Goal: Transaction & Acquisition: Purchase product/service

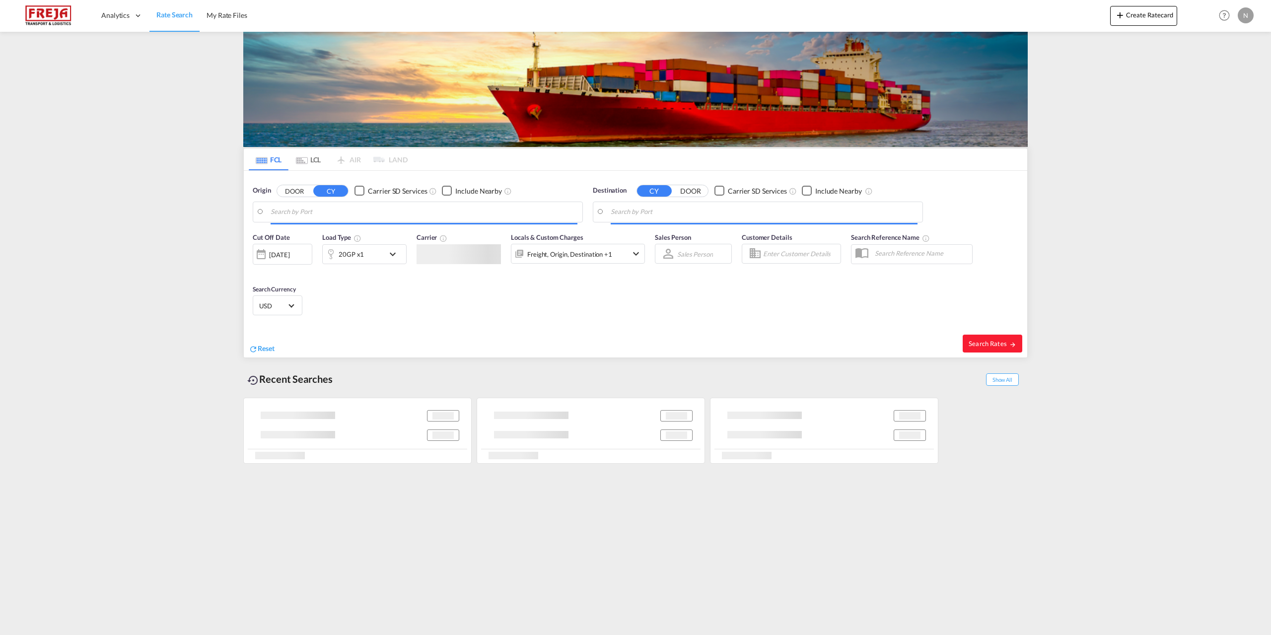
type input "[GEOGRAPHIC_DATA], DKFRC"
type input "Casablanca, MACAS"
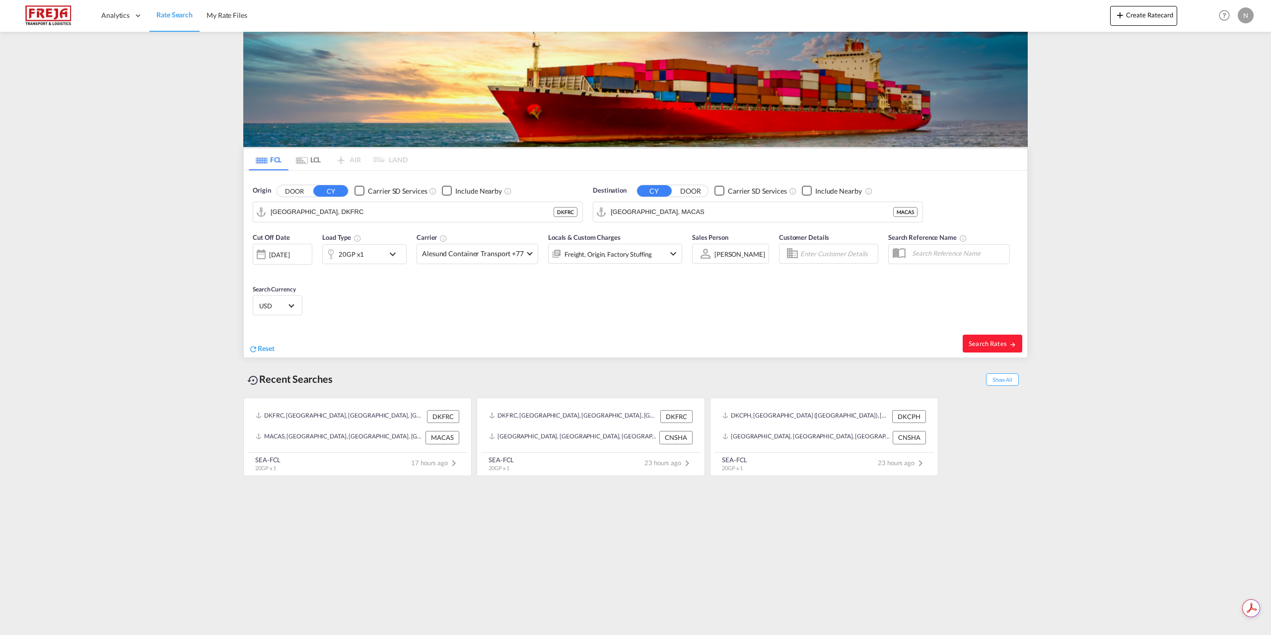
click at [354, 196] on div "Checkbox No Ink" at bounding box center [359, 191] width 10 height 10
click at [357, 194] on div "Checkbox No Ink" at bounding box center [359, 191] width 10 height 10
click at [357, 212] on input "Fredericia, DKFRC" at bounding box center [424, 212] width 307 height 15
click at [352, 245] on div "Copenhagen (Kobenhavn) Denmark DKCPH" at bounding box center [347, 239] width 189 height 30
type input "[GEOGRAPHIC_DATA] ([GEOGRAPHIC_DATA]), DKCPH"
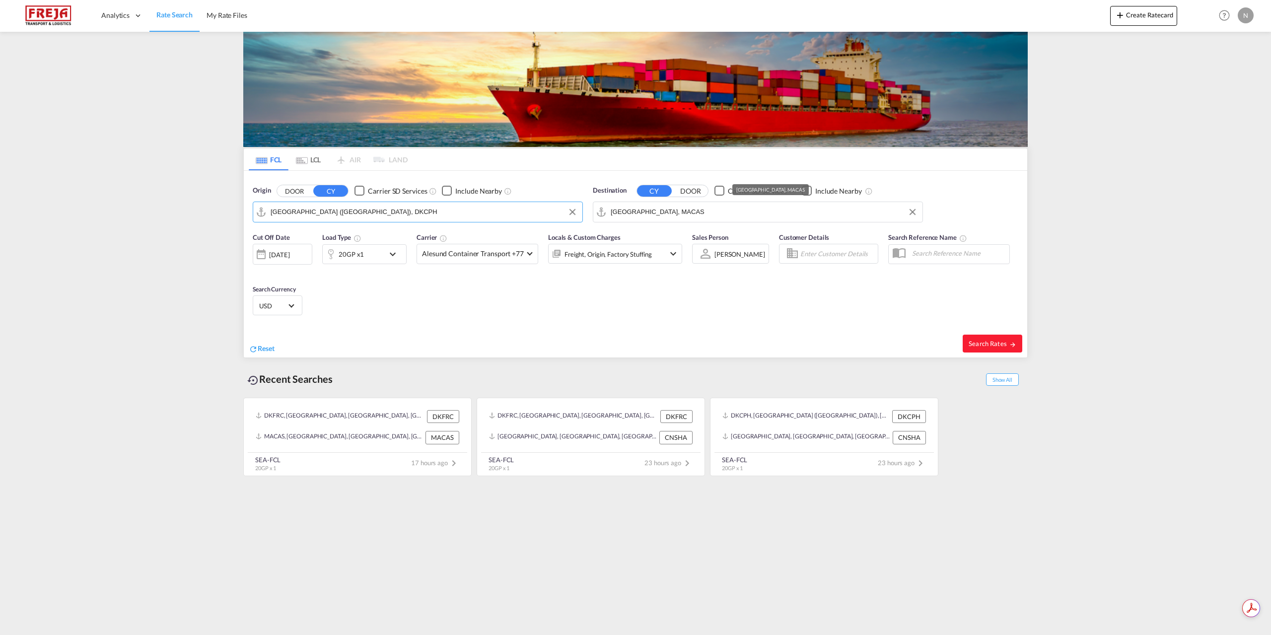
click at [685, 221] on md-autocomplete-wrap "Casablanca, MACAS" at bounding box center [764, 215] width 307 height 20
click at [685, 219] on input "Casablanca, MACAS" at bounding box center [764, 212] width 307 height 15
click at [676, 274] on div "Hamad Qatar QAHMD" at bounding box center [687, 269] width 189 height 30
type input "Hamad, QAHMD"
click at [516, 258] on span "Alesund Container Transport +77" at bounding box center [473, 254] width 102 height 10
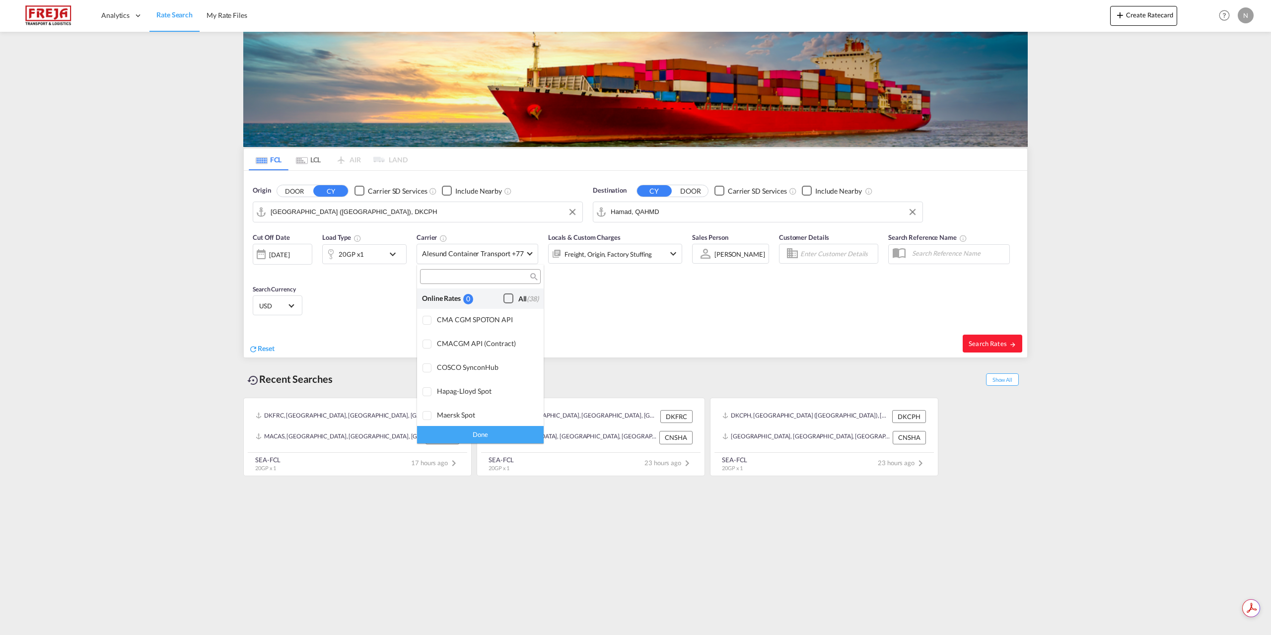
click at [503, 296] on div "Checkbox No Ink" at bounding box center [508, 298] width 10 height 10
click at [489, 441] on div "Done" at bounding box center [480, 434] width 127 height 17
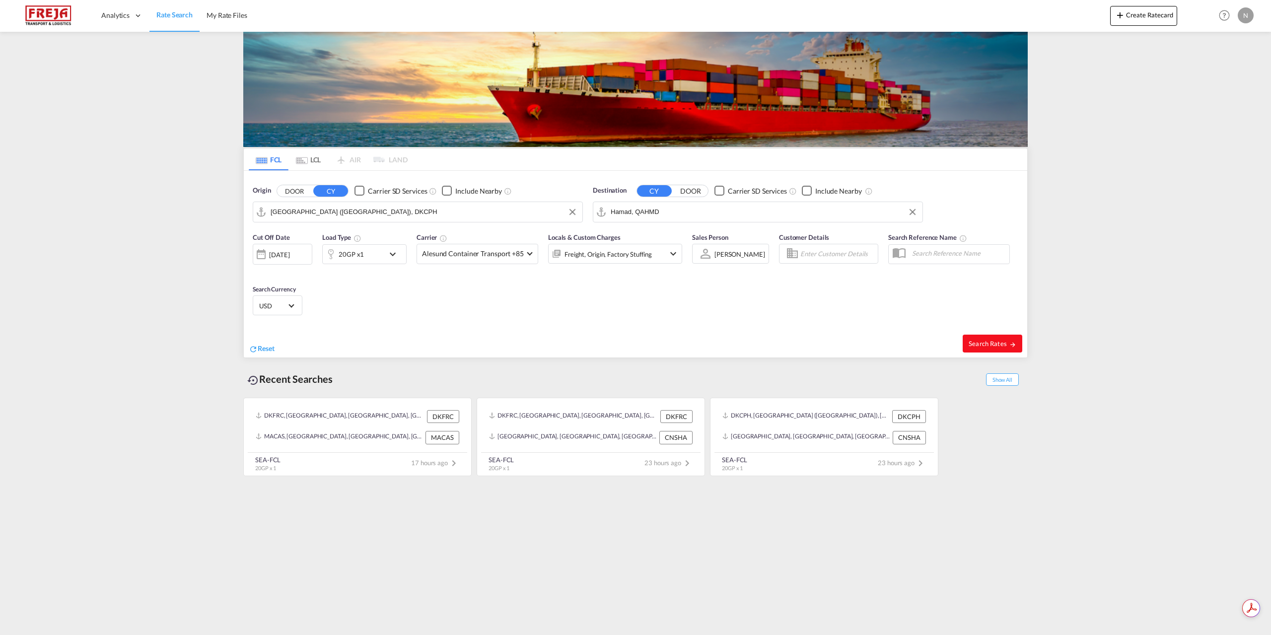
click at [1002, 349] on button "Search Rates" at bounding box center [992, 344] width 60 height 18
type input "DKCPH to QAHMD / 18 Sep 2025"
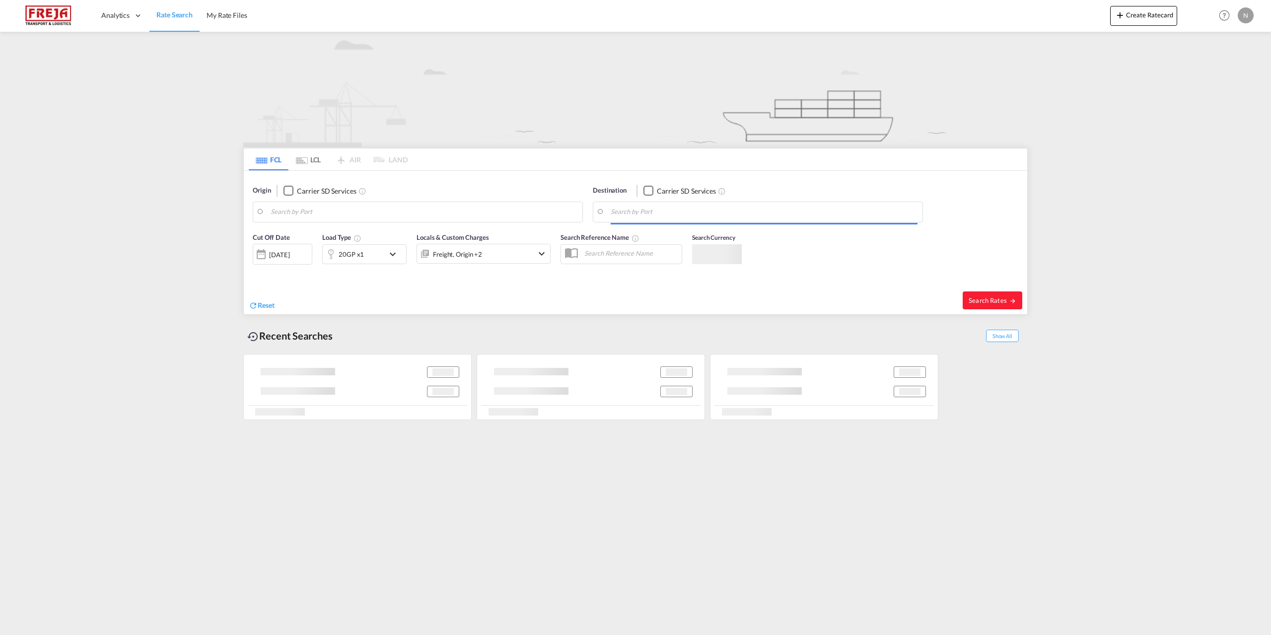
type input "[GEOGRAPHIC_DATA] ([GEOGRAPHIC_DATA]), DKCPH"
type input "Hamad, QAHMD"
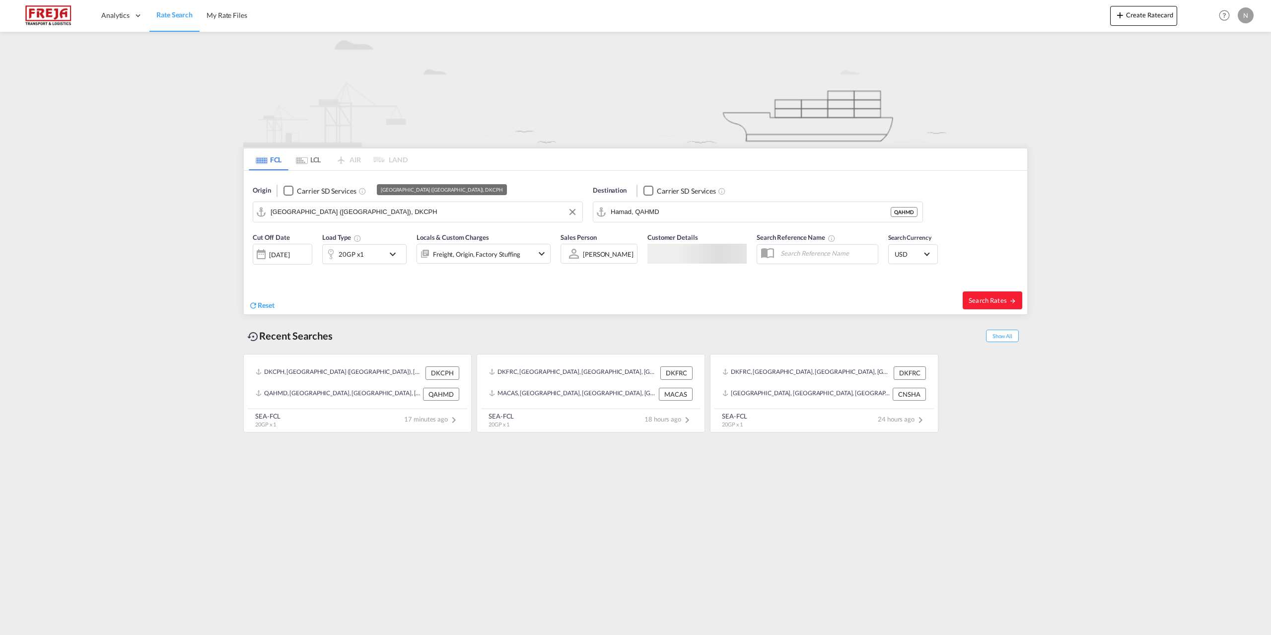
click at [380, 207] on input "[GEOGRAPHIC_DATA] ([GEOGRAPHIC_DATA]), DKCPH" at bounding box center [424, 212] width 307 height 15
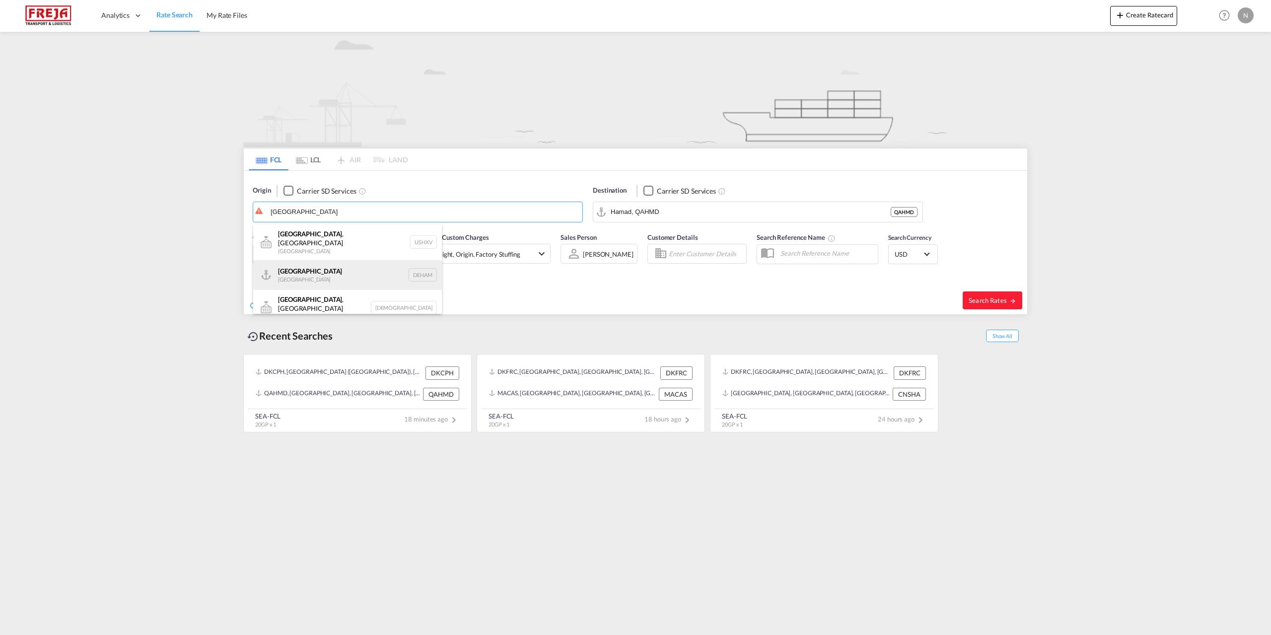
click at [352, 271] on div "[GEOGRAPHIC_DATA] [GEOGRAPHIC_DATA] DEHAM" at bounding box center [347, 275] width 189 height 30
type input "[GEOGRAPHIC_DATA], [GEOGRAPHIC_DATA]"
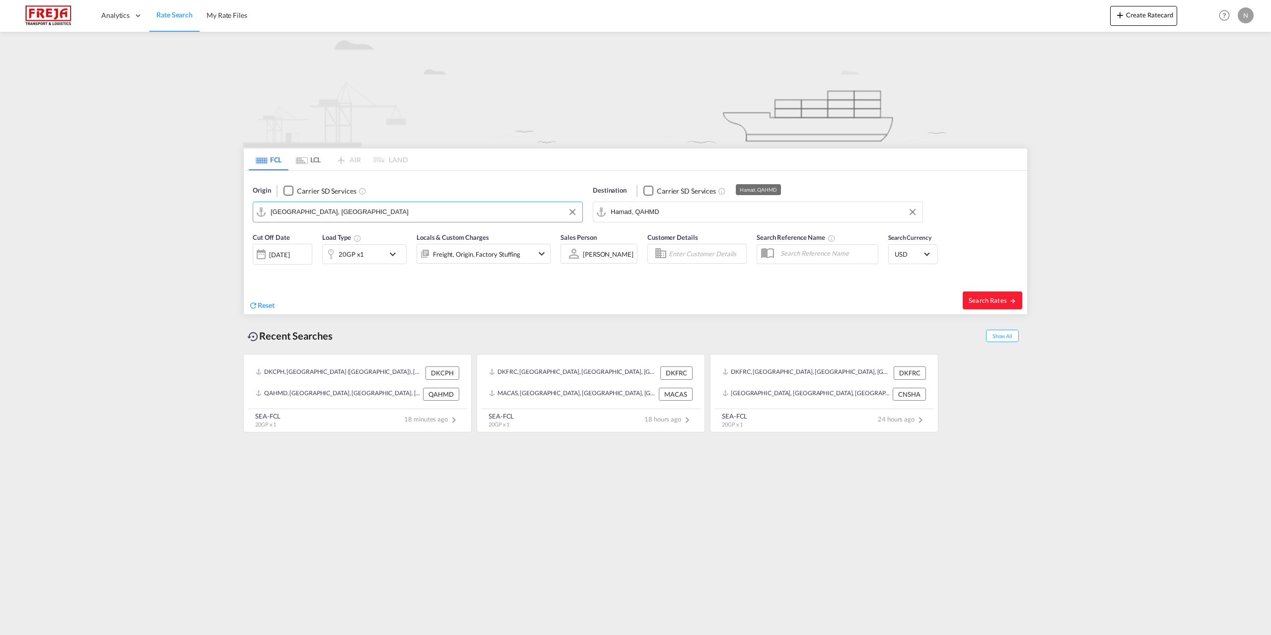
click at [710, 207] on input "Hamad, QAHMD" at bounding box center [764, 212] width 307 height 15
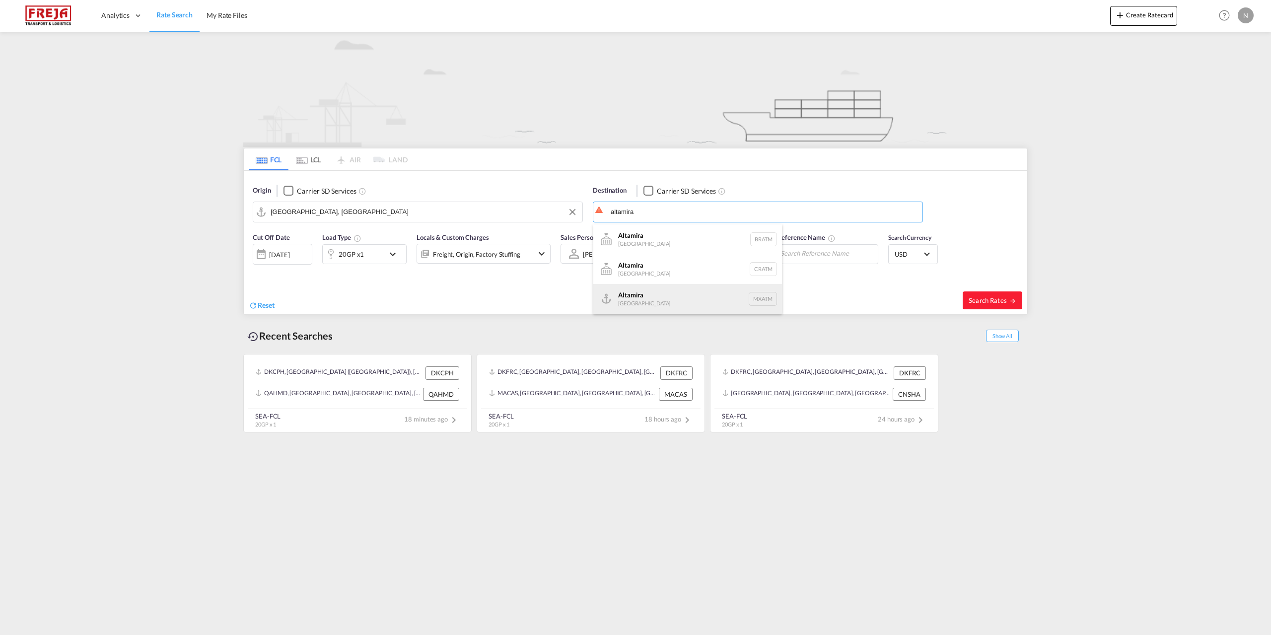
click at [666, 290] on div "Altamira [GEOGRAPHIC_DATA] MXATM" at bounding box center [687, 299] width 189 height 30
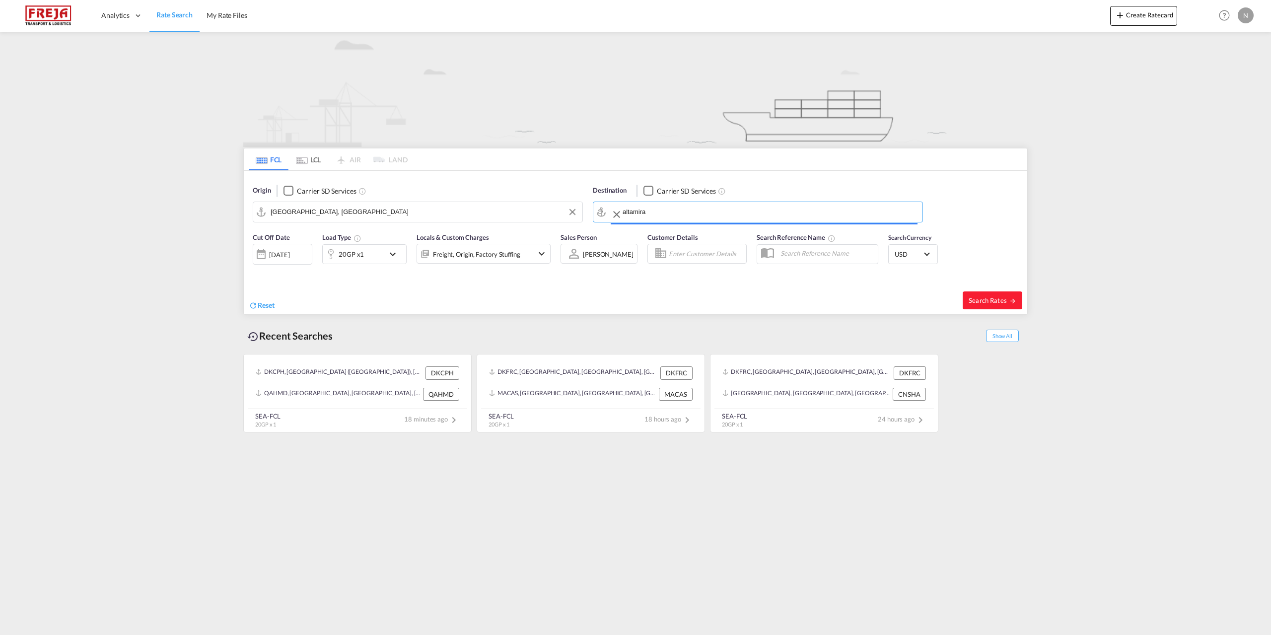
type input "Altamira, MXATM"
click at [367, 251] on div "20GP x1" at bounding box center [354, 254] width 62 height 20
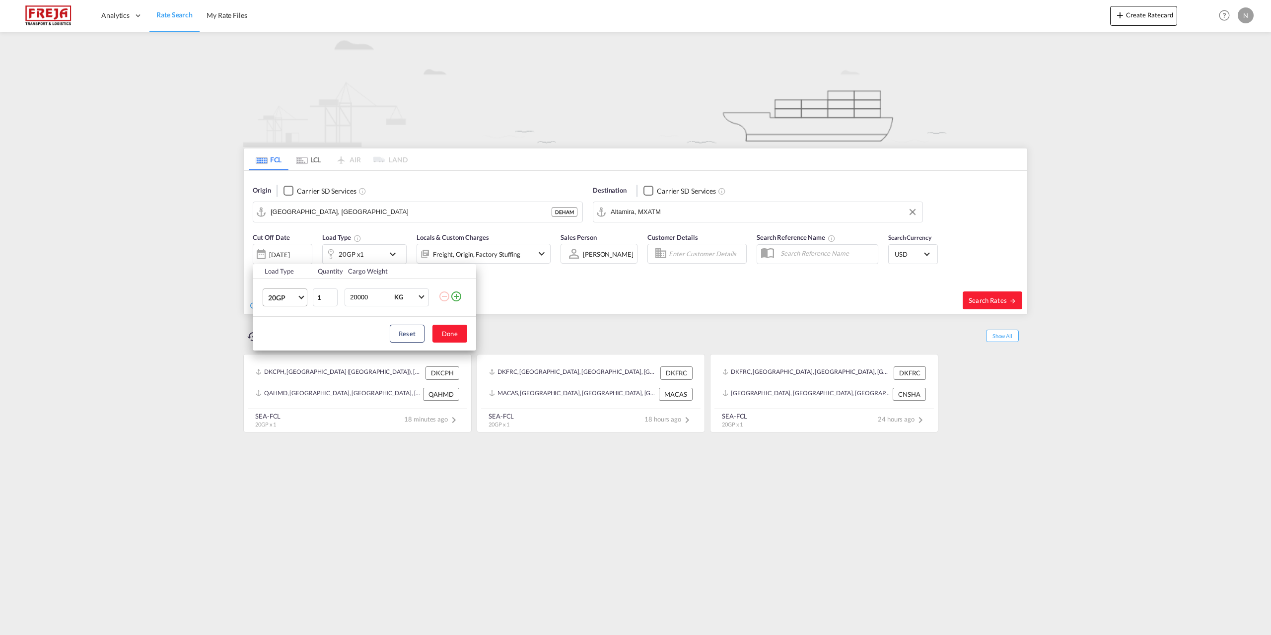
click at [285, 297] on span "20GP" at bounding box center [282, 298] width 29 height 10
click at [292, 345] on md-option "40HR" at bounding box center [294, 341] width 68 height 24
click at [459, 335] on button "Done" at bounding box center [449, 334] width 35 height 18
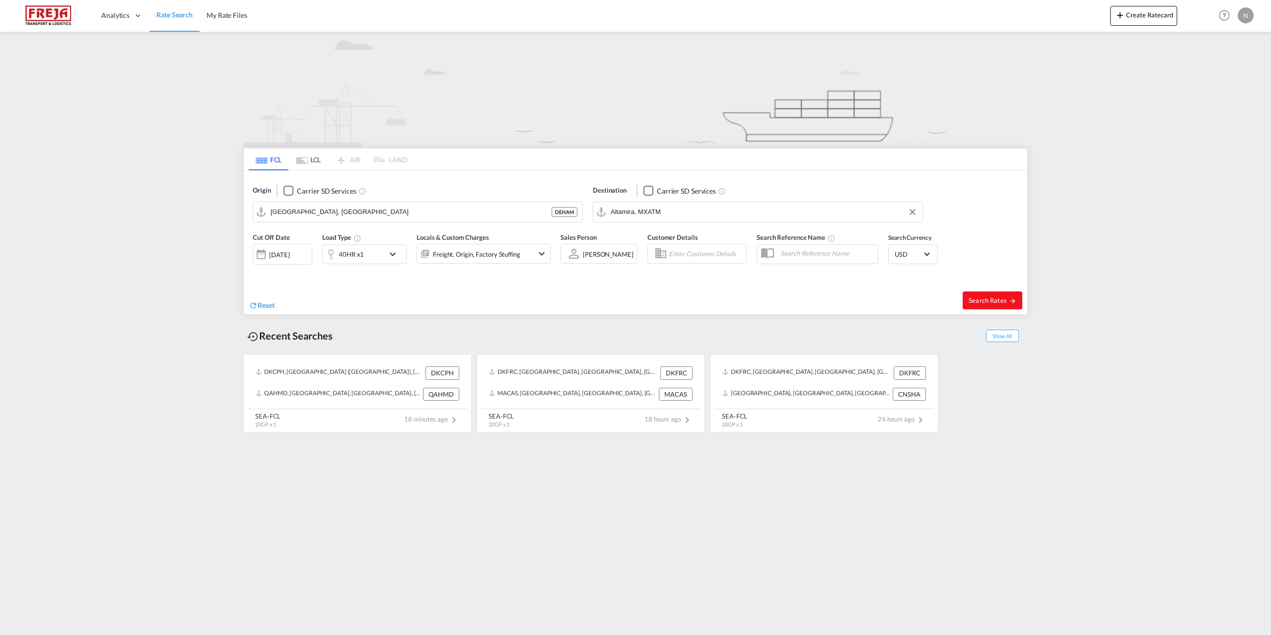
click at [990, 302] on span "Search Rates" at bounding box center [992, 300] width 48 height 8
type input "DEHAM to MXATM / [DATE]"
